Goal: Check status: Check status

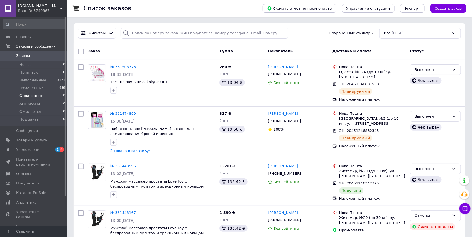
click at [44, 95] on li "Оплаченные 0" at bounding box center [34, 96] width 68 height 8
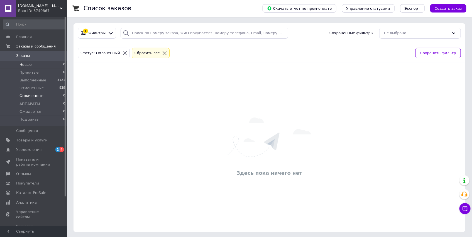
click at [47, 65] on li "Новые 0" at bounding box center [34, 65] width 68 height 8
